Goal: Task Accomplishment & Management: Use online tool/utility

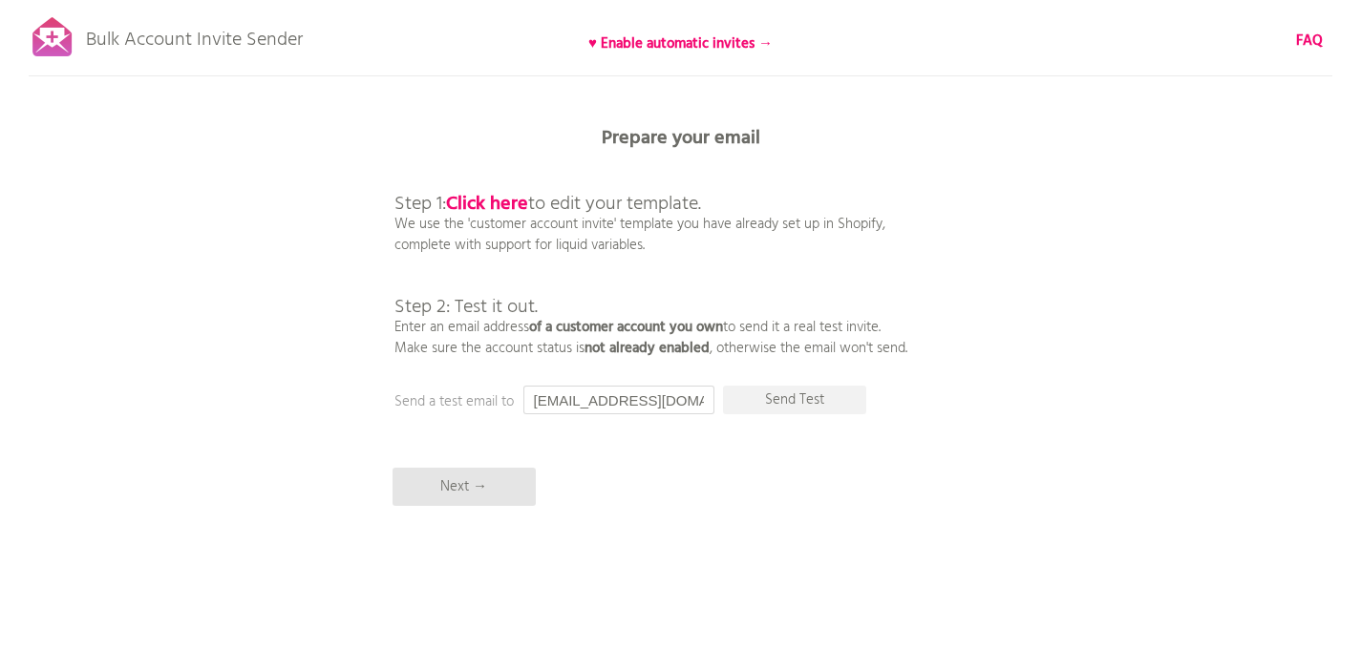
drag, startPoint x: 664, startPoint y: 397, endPoint x: 533, endPoint y: 403, distance: 131.0
click at [533, 403] on input "[EMAIL_ADDRESS][DOMAIN_NAME]" at bounding box center [618, 400] width 191 height 29
type input "[PERSON_NAME][EMAIL_ADDRESS][DOMAIN_NAME]"
click at [823, 405] on p "Send Test" at bounding box center [794, 400] width 143 height 29
click at [495, 464] on div "Bulk Account Invite Sender ♥ Enable automatic invites → FAQ Synced all customer…" at bounding box center [680, 334] width 1361 height 669
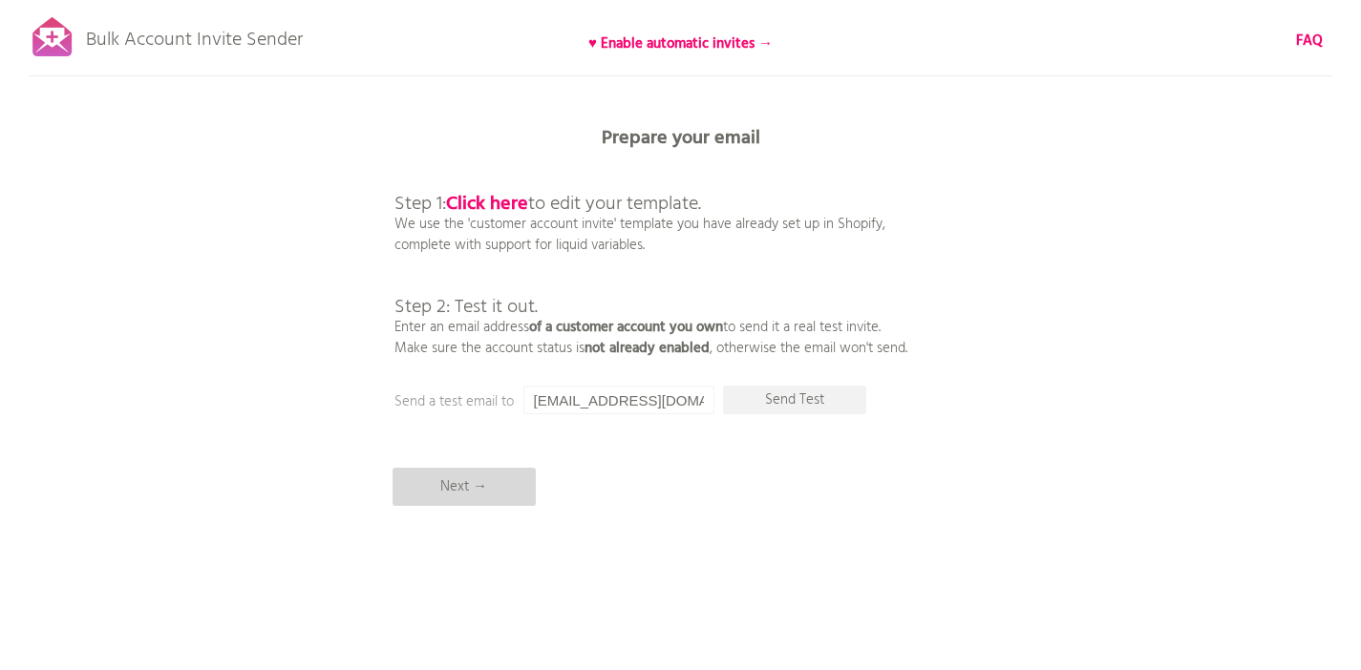
click at [492, 480] on p "Next →" at bounding box center [464, 487] width 143 height 38
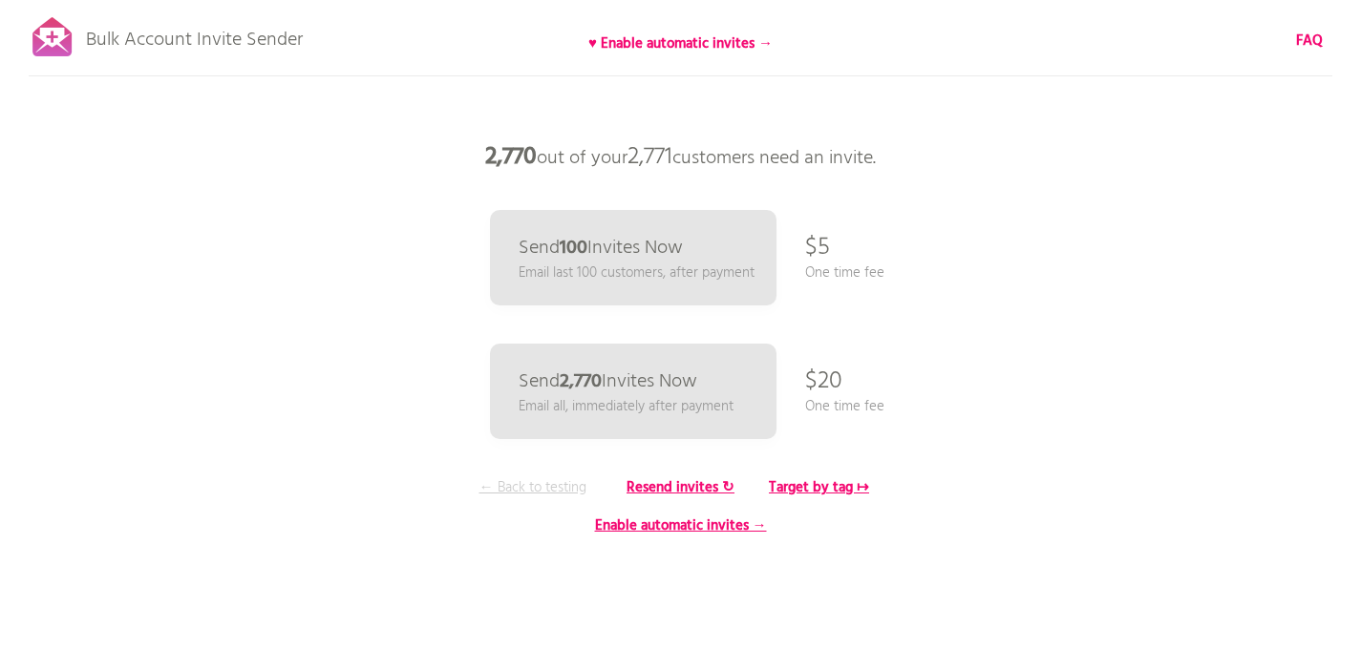
click at [539, 483] on p "← Back to testing" at bounding box center [532, 488] width 143 height 21
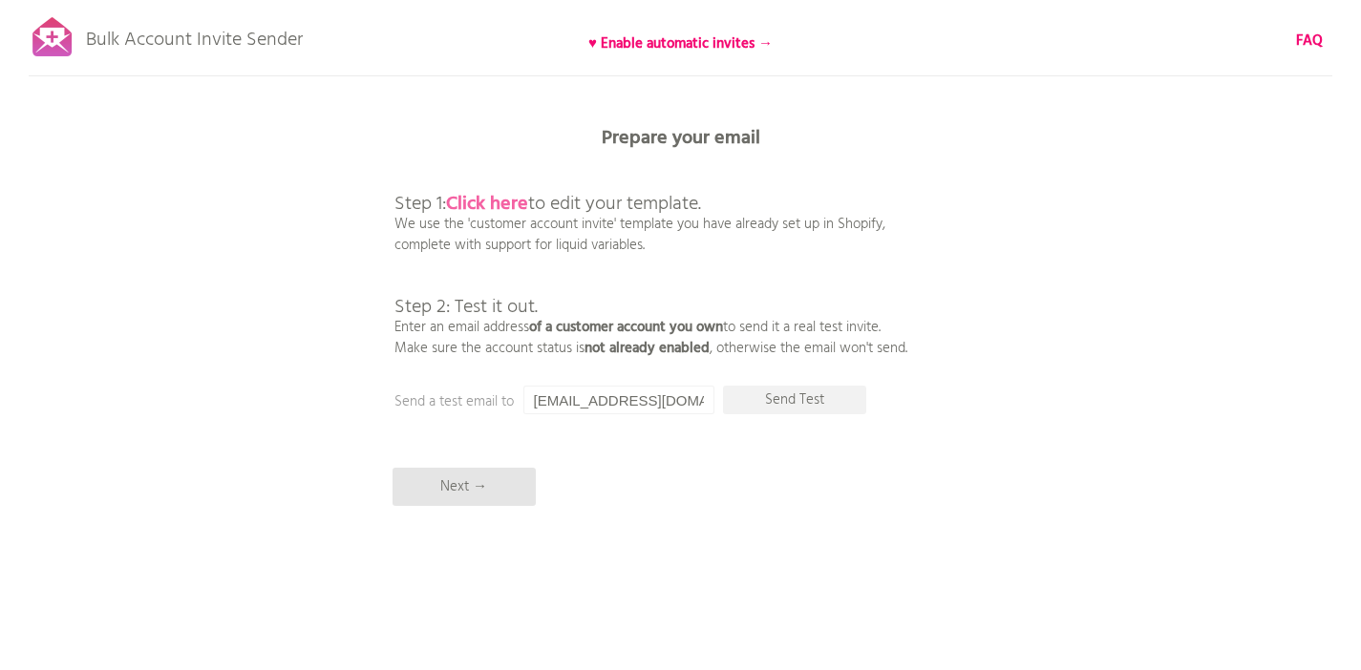
click at [513, 201] on b "Click here" at bounding box center [487, 204] width 82 height 31
click at [527, 204] on b "Click here" at bounding box center [487, 204] width 82 height 31
